Goal: Check status: Check status

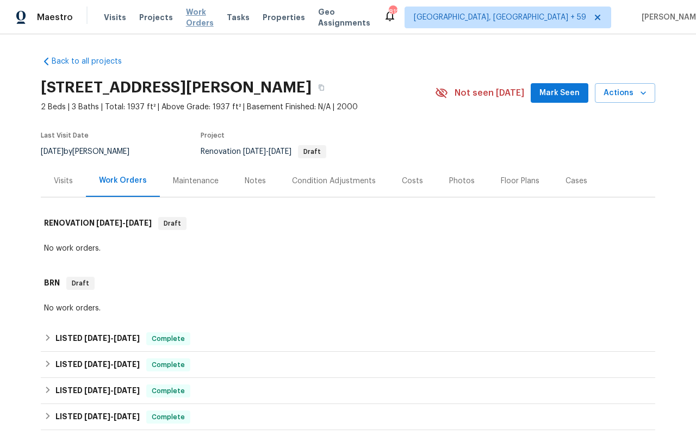
click at [204, 14] on span "Work Orders" at bounding box center [200, 18] width 28 height 22
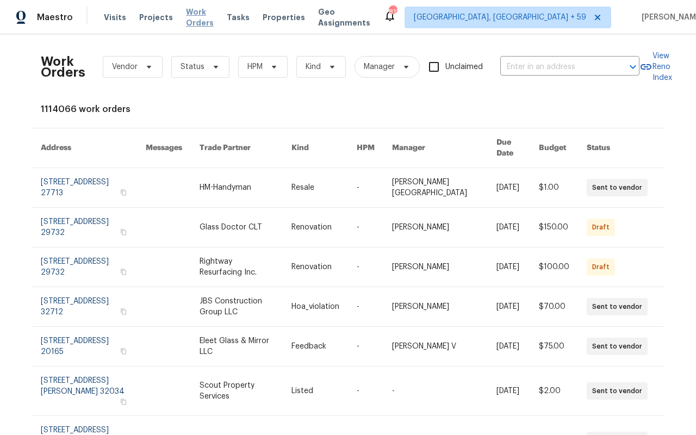
click at [206, 20] on span "Work Orders" at bounding box center [200, 18] width 28 height 22
click at [67, 17] on span "Maestro" at bounding box center [55, 17] width 36 height 11
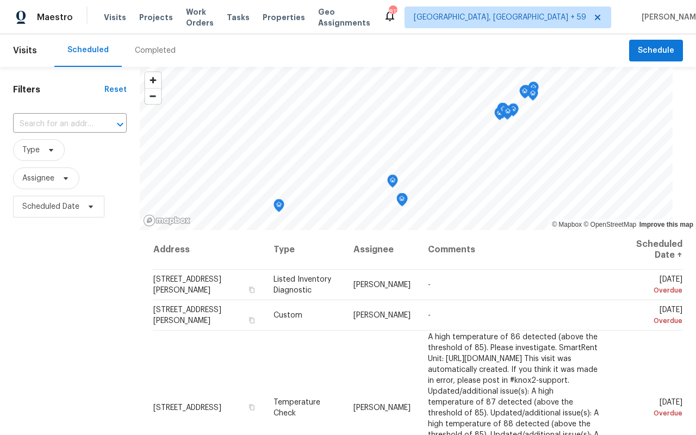
click at [25, 54] on span "Visits" at bounding box center [25, 51] width 24 height 24
click at [30, 54] on span "Visits" at bounding box center [25, 51] width 24 height 24
click at [123, 54] on div "Completed" at bounding box center [155, 50] width 67 height 33
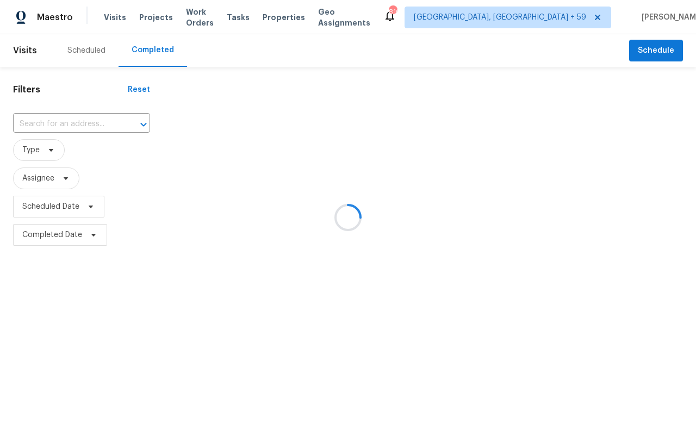
click at [44, 148] on div at bounding box center [348, 217] width 696 height 435
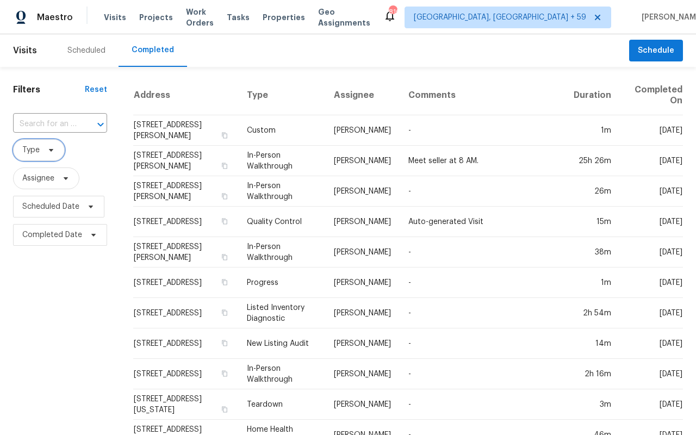
click at [44, 148] on span at bounding box center [50, 150] width 12 height 9
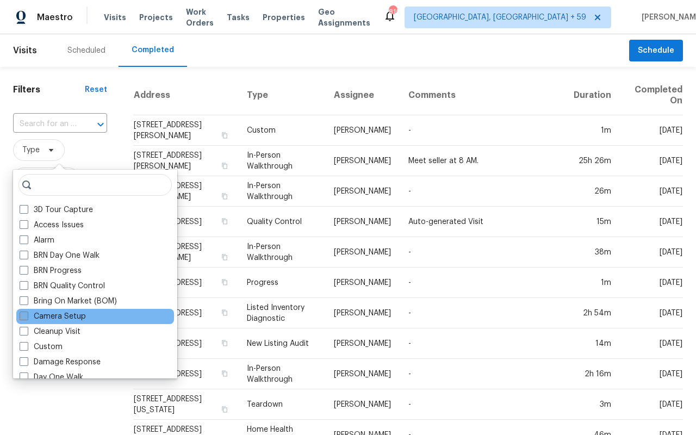
click at [26, 315] on span at bounding box center [24, 316] width 9 height 9
click at [26, 315] on input "Camera Setup" at bounding box center [23, 314] width 7 height 7
checkbox input "true"
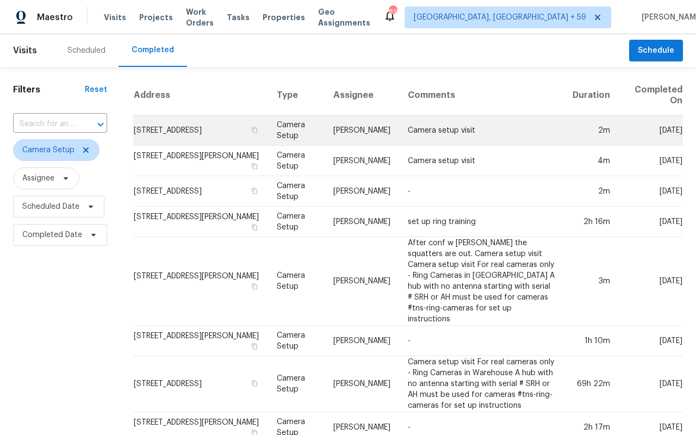
click at [179, 129] on td "1121 Swearngan Ridge Ct, Charlotte, NC 28216" at bounding box center [200, 130] width 135 height 30
